Goal: Find specific fact: Find contact information

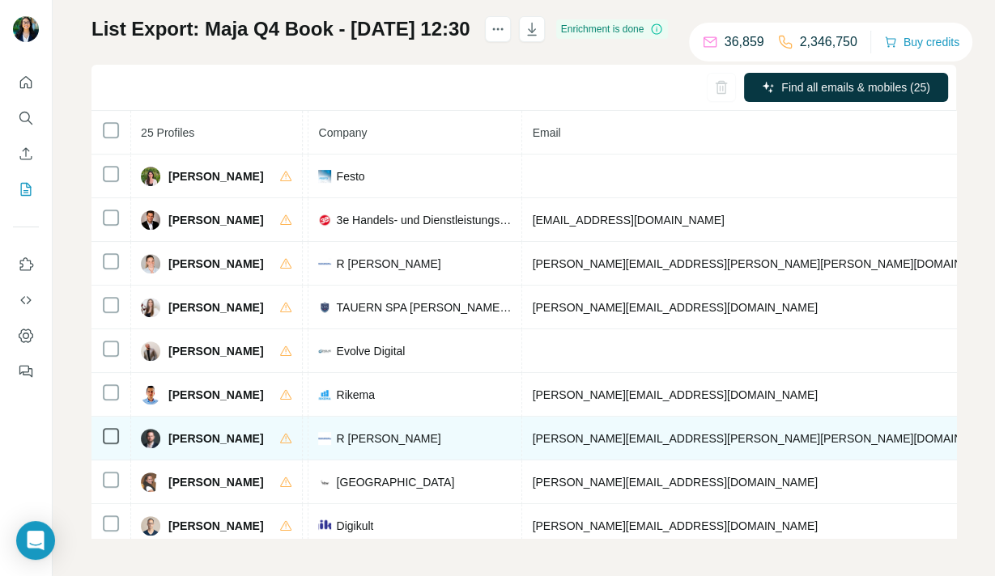
scroll to position [720, 399]
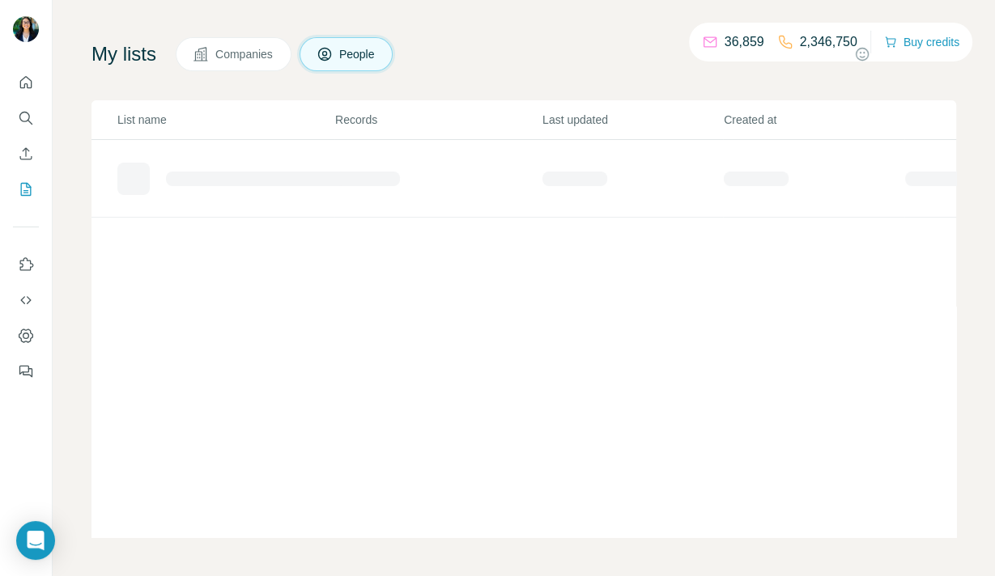
scroll to position [80, 0]
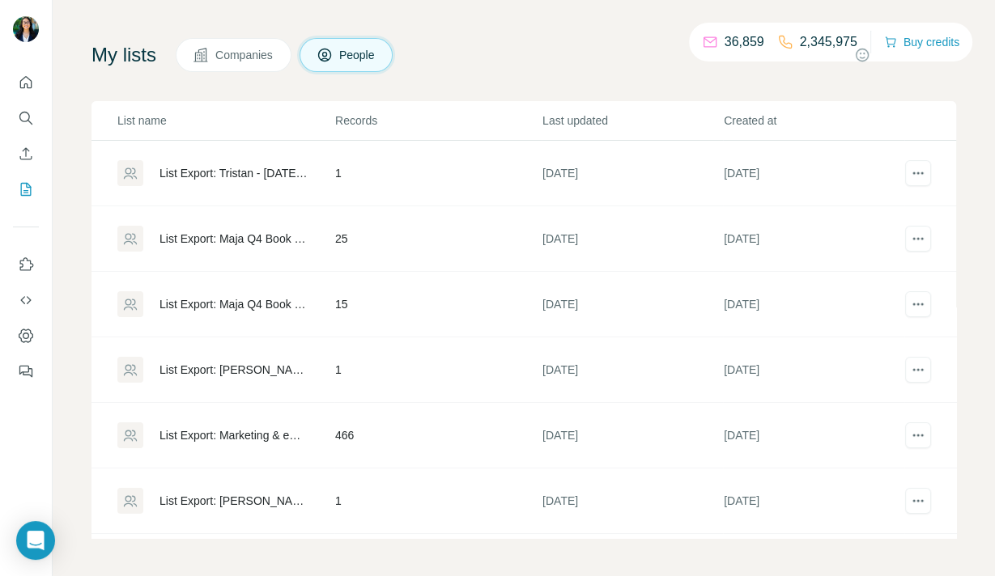
click at [274, 300] on div "List Export: Maja Q4 Book - [DATE] 12:29" at bounding box center [233, 304] width 148 height 16
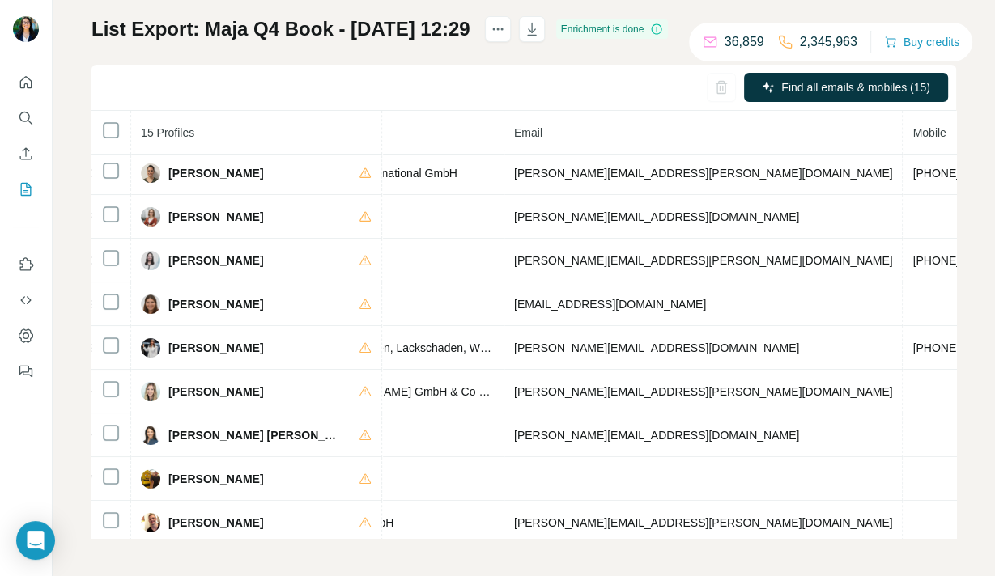
scroll to position [178, 687]
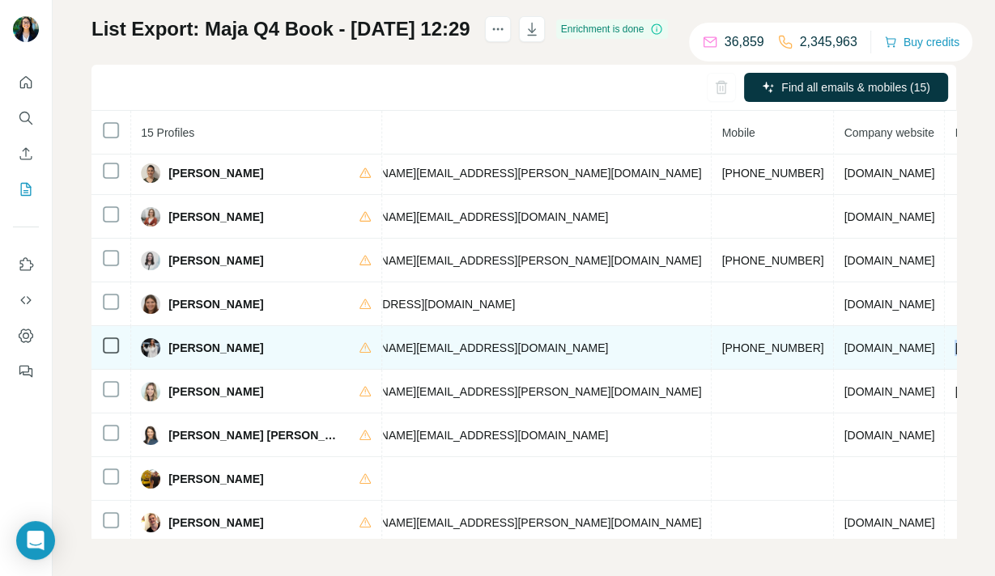
drag, startPoint x: 716, startPoint y: 351, endPoint x: 825, endPoint y: 358, distance: 109.5
click at [945, 358] on td "[PHONE_NUMBER]" at bounding box center [1006, 348] width 122 height 44
drag, startPoint x: 550, startPoint y: 353, endPoint x: 465, endPoint y: 353, distance: 84.2
click at [465, 353] on tr "Kateryna Butylina Found LinkedIn Senior Digital Marketing Managerin Unfallschad…" at bounding box center [304, 348] width 1800 height 44
copy tr "+436764904098"
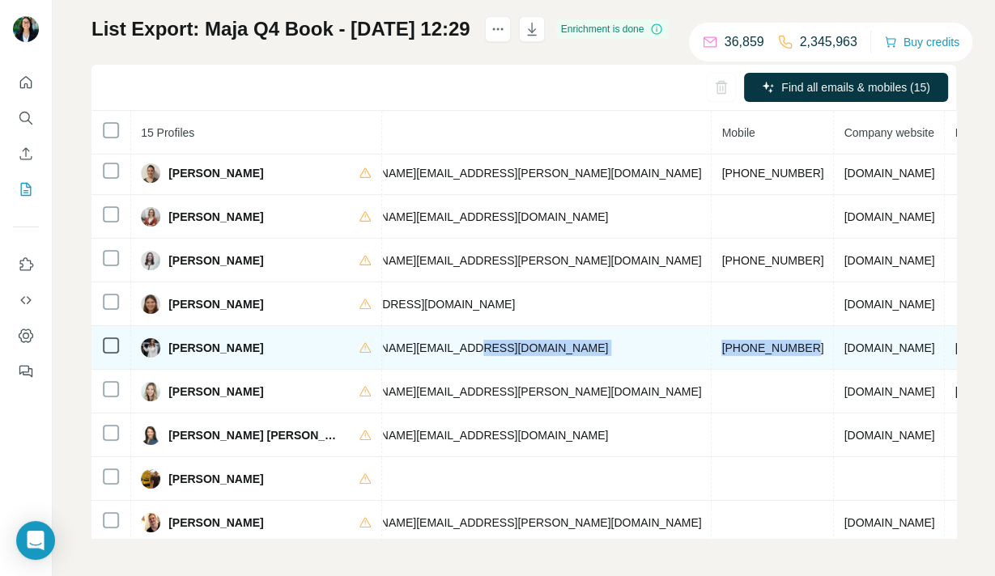
copy tr "+436764904098"
